Goal: Task Accomplishment & Management: Use online tool/utility

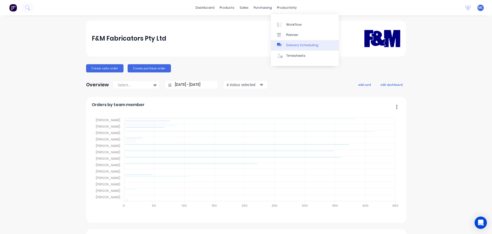
click at [300, 45] on div "Delivery Scheduling" at bounding box center [302, 45] width 32 height 5
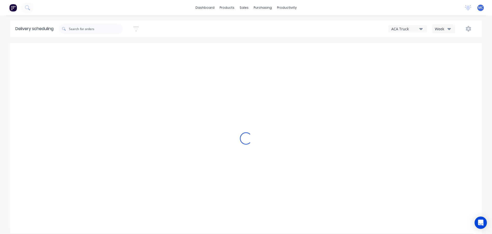
drag, startPoint x: 138, startPoint y: 29, endPoint x: 136, endPoint y: 30, distance: 2.6
click at [138, 29] on icon "button" at bounding box center [136, 29] width 6 height 6
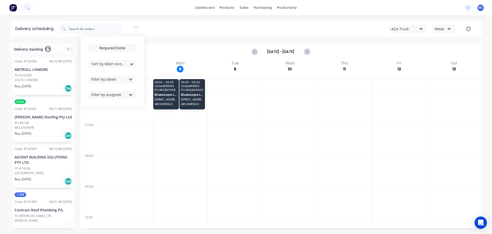
click at [121, 48] on input at bounding box center [113, 48] width 48 height 8
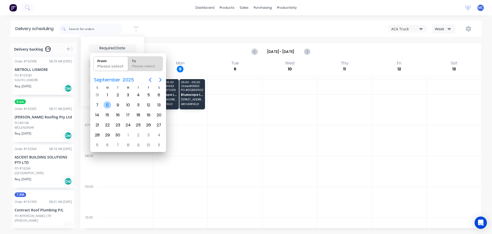
click at [108, 104] on div "8" at bounding box center [108, 105] width 8 height 8
type input "[DATE]"
radio input "false"
radio input "true"
click at [108, 104] on div "8" at bounding box center [108, 105] width 8 height 8
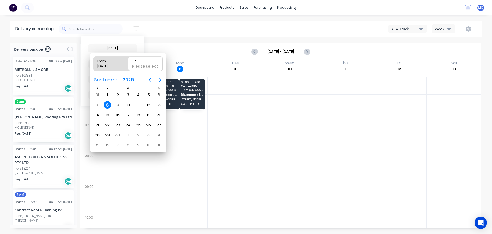
type input "[DATE] - [DATE]"
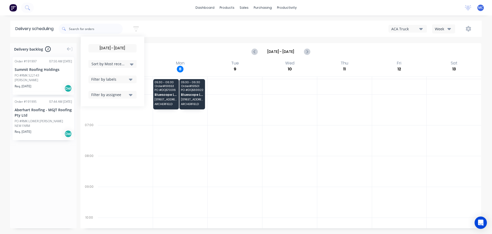
click at [282, 53] on input "[DATE] - [DATE]" at bounding box center [281, 52] width 46 height 8
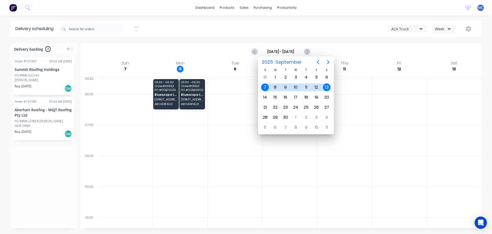
click at [444, 29] on div "Week" at bounding box center [442, 28] width 15 height 5
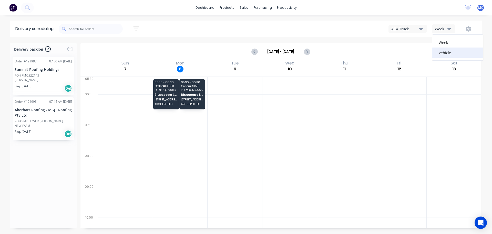
click at [448, 54] on div "Vehicle" at bounding box center [458, 52] width 51 height 10
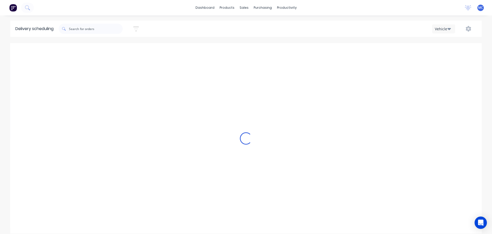
scroll to position [0, 0]
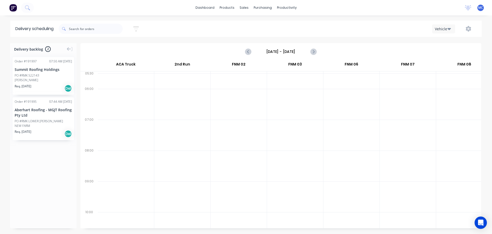
click at [281, 52] on input "[DATE] - [DATE]" at bounding box center [281, 52] width 51 height 8
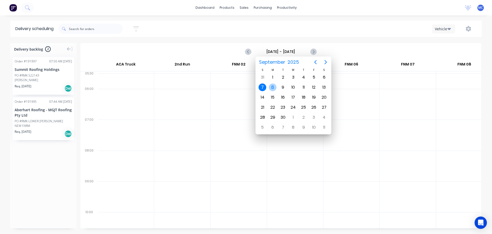
click at [274, 88] on div "8" at bounding box center [273, 87] width 8 height 8
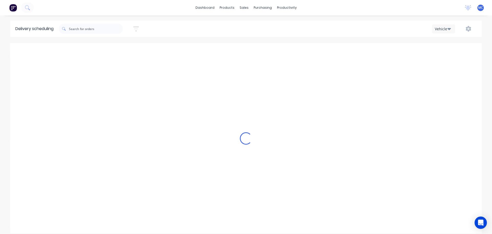
type input "[DATE] - [DATE]"
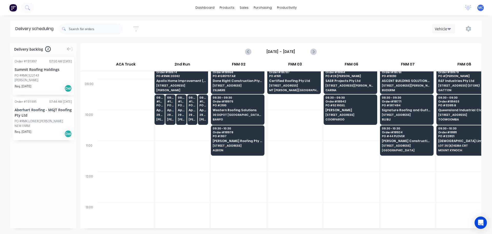
scroll to position [103, 0]
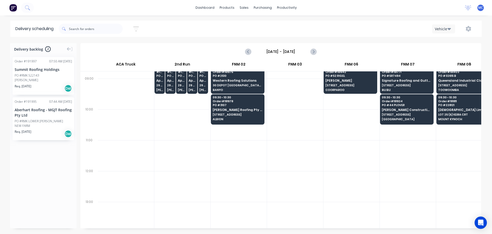
click at [337, 168] on div at bounding box center [352, 155] width 56 height 31
